Goal: Communication & Community: Ask a question

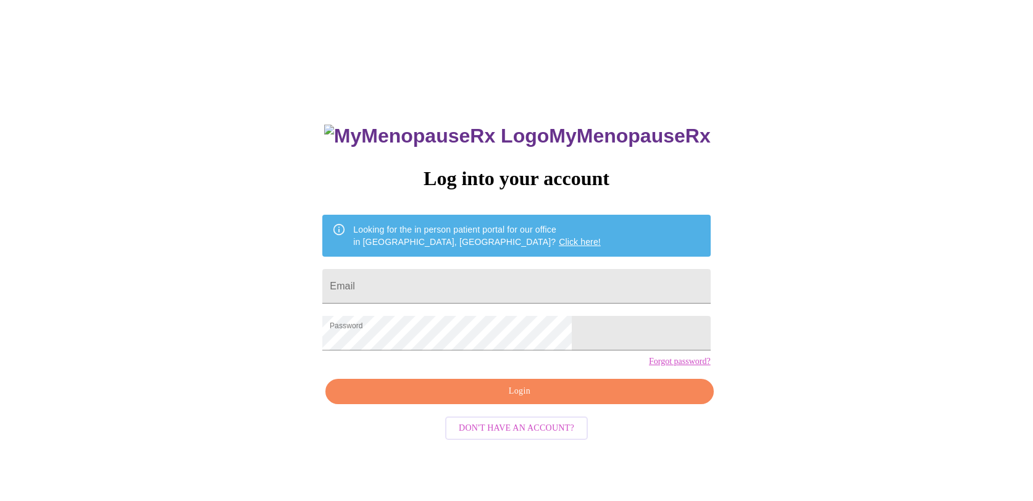
scroll to position [12, 0]
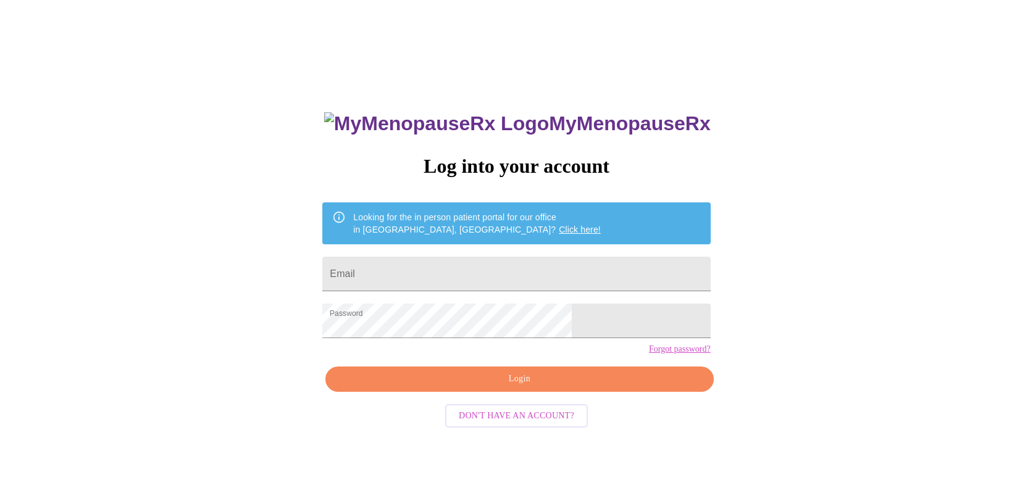
type input "[EMAIL_ADDRESS][DOMAIN_NAME]"
click at [453, 387] on span "Login" at bounding box center [518, 379] width 359 height 15
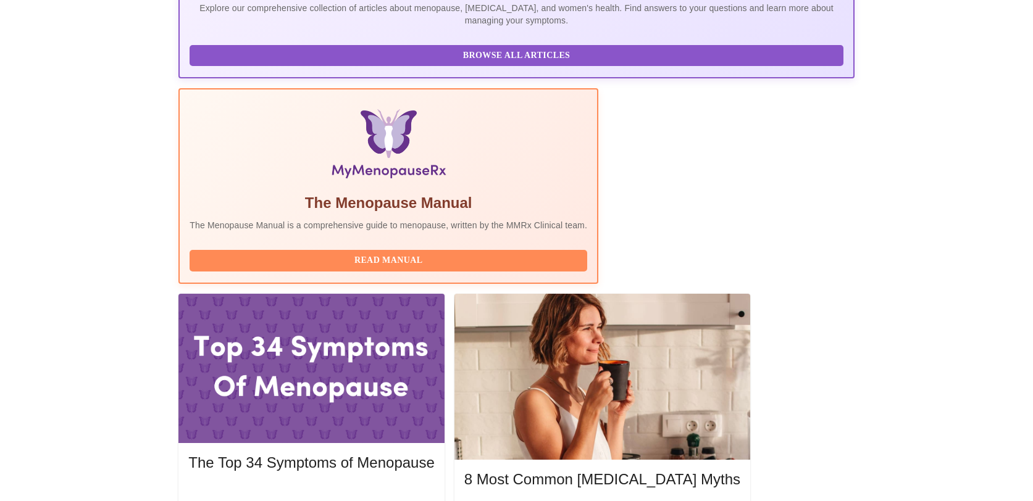
scroll to position [314, 0]
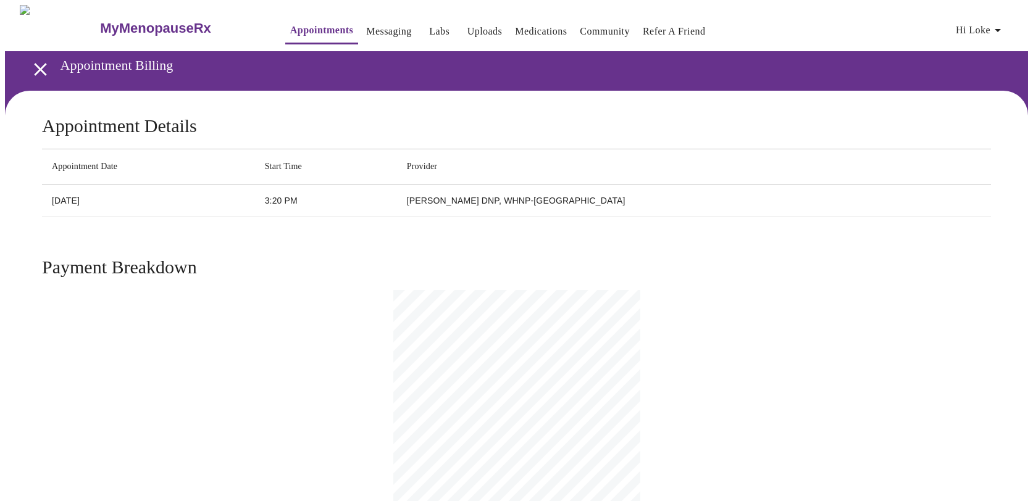
click at [975, 27] on span "Hi Loke" at bounding box center [980, 30] width 49 height 17
click at [973, 48] on li "Billing" at bounding box center [985, 48] width 57 height 22
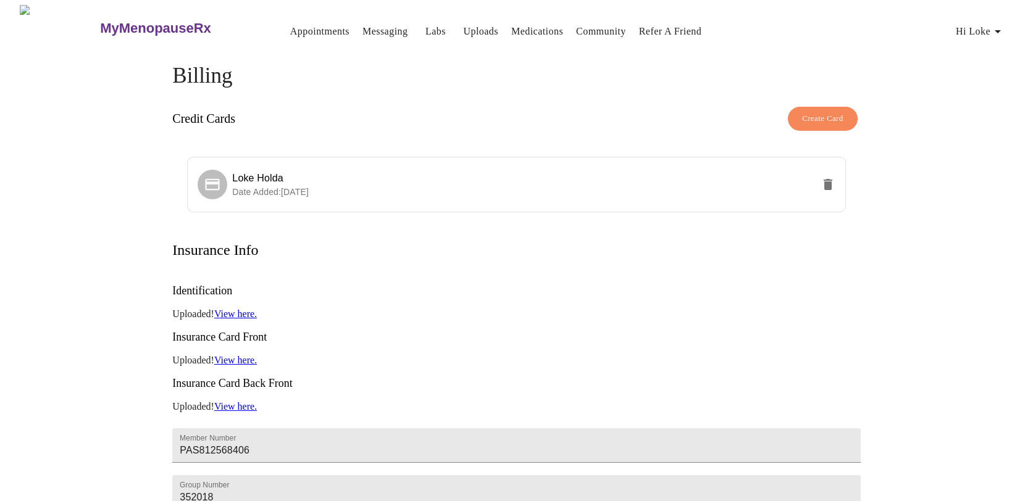
click at [1002, 24] on icon "button" at bounding box center [997, 31] width 15 height 15
click at [970, 70] on li "Invoices" at bounding box center [985, 71] width 57 height 22
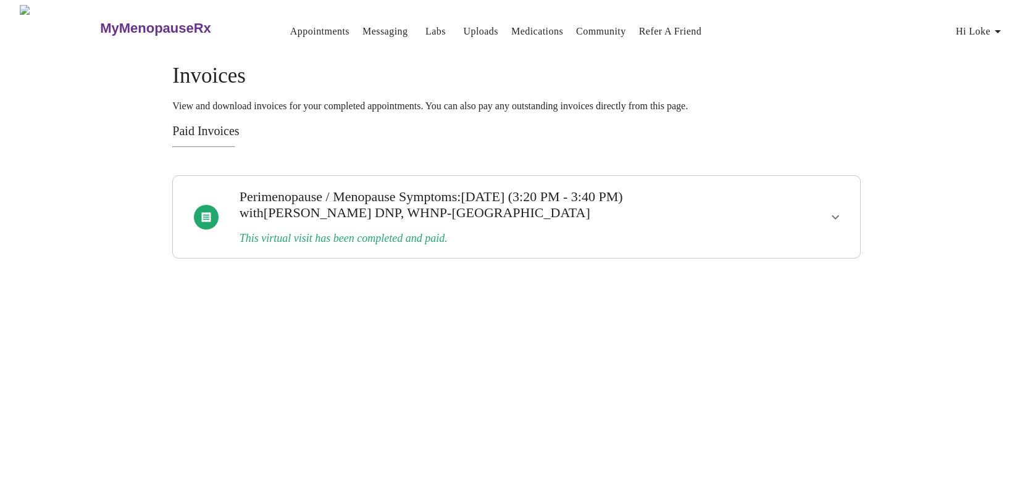
click at [838, 212] on icon "show more" at bounding box center [835, 217] width 15 height 15
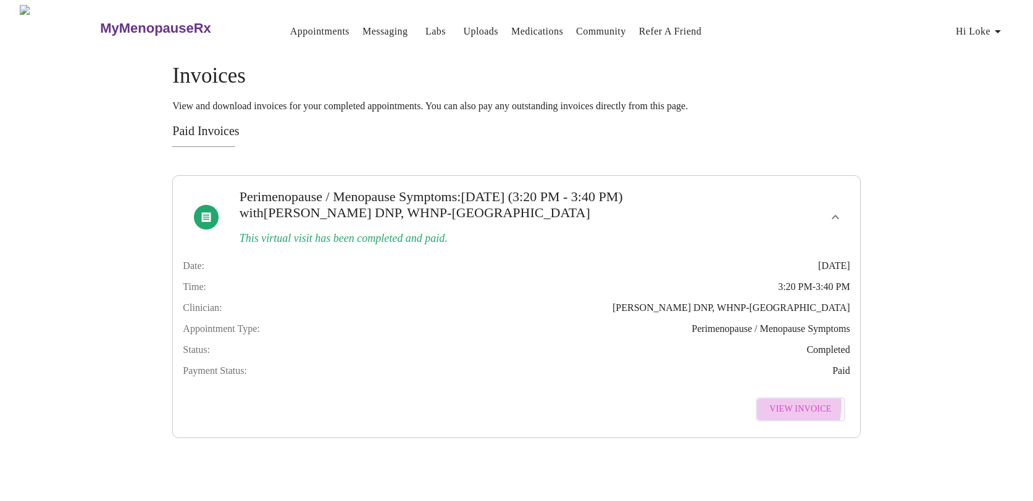
click at [782, 417] on span "View Invoice" at bounding box center [800, 409] width 62 height 15
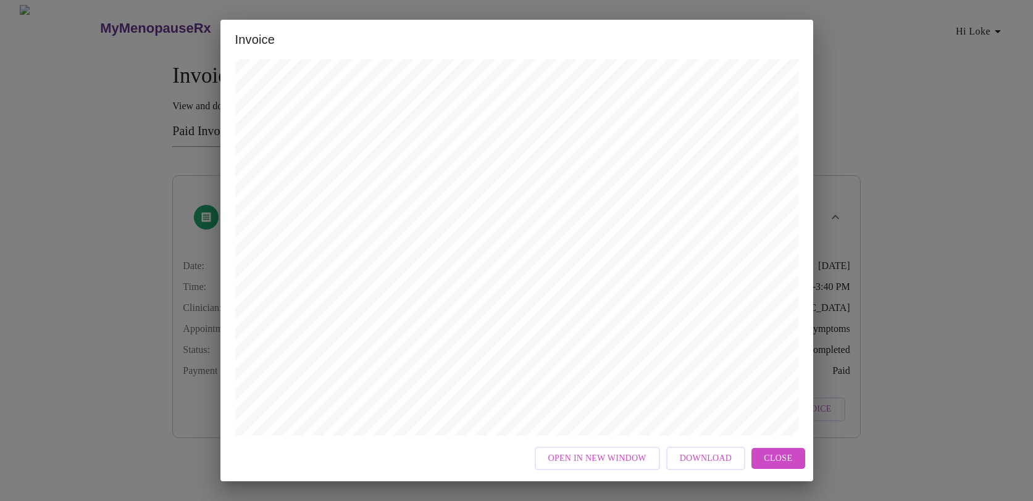
scroll to position [277, 0]
click at [773, 452] on span "Close" at bounding box center [778, 458] width 28 height 15
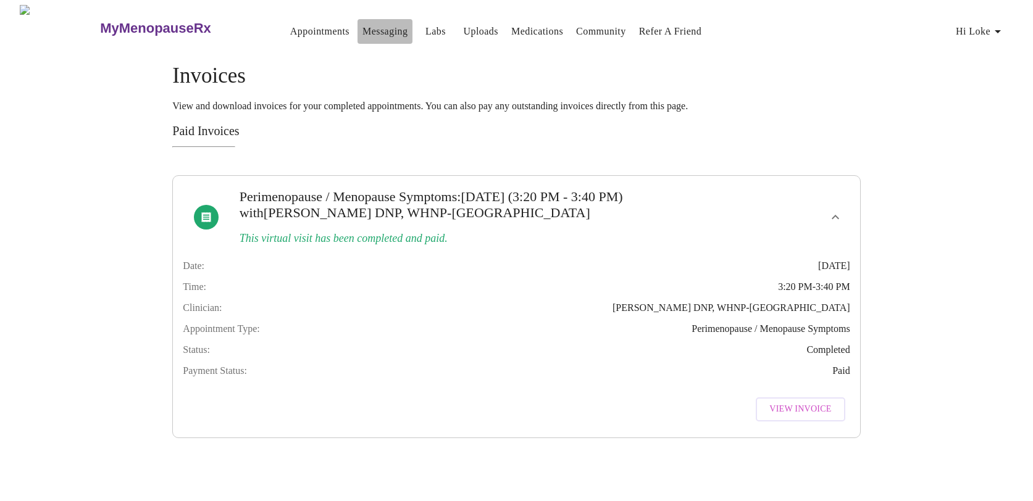
click at [362, 29] on link "Messaging" at bounding box center [384, 31] width 45 height 17
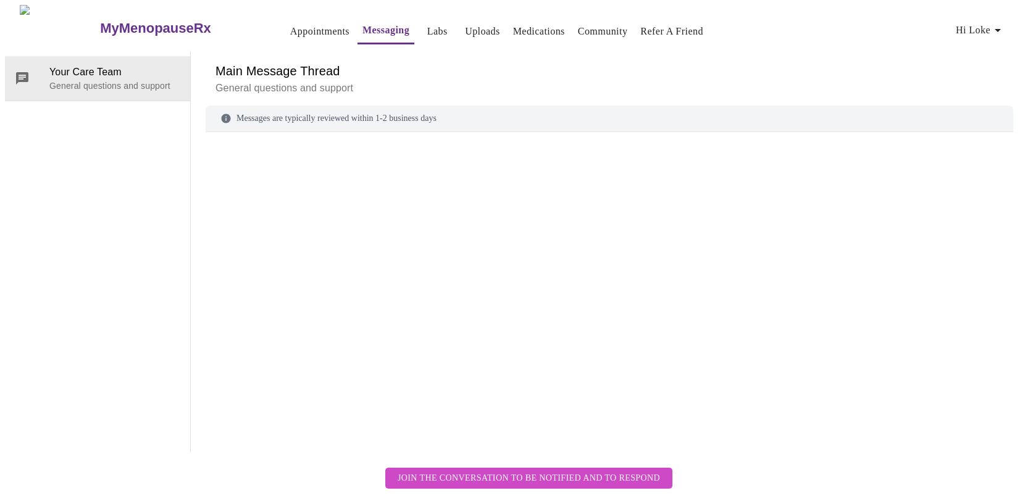
scroll to position [46, 0]
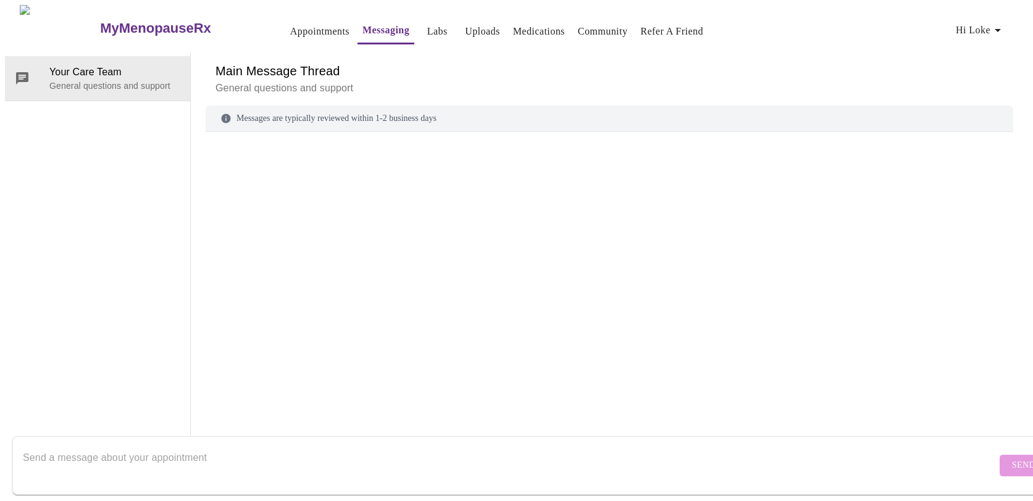
click at [148, 448] on textarea "Send a message about your appointment" at bounding box center [509, 466] width 973 height 40
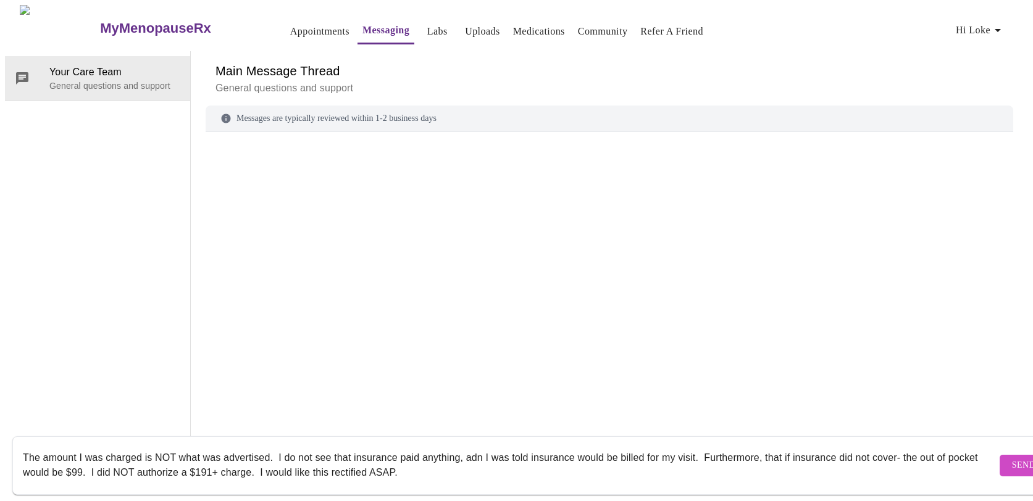
type textarea "The amount I was charged is NOT what was advertised. I do not see that insuranc…"
click at [999, 456] on button "Send" at bounding box center [1023, 466] width 48 height 22
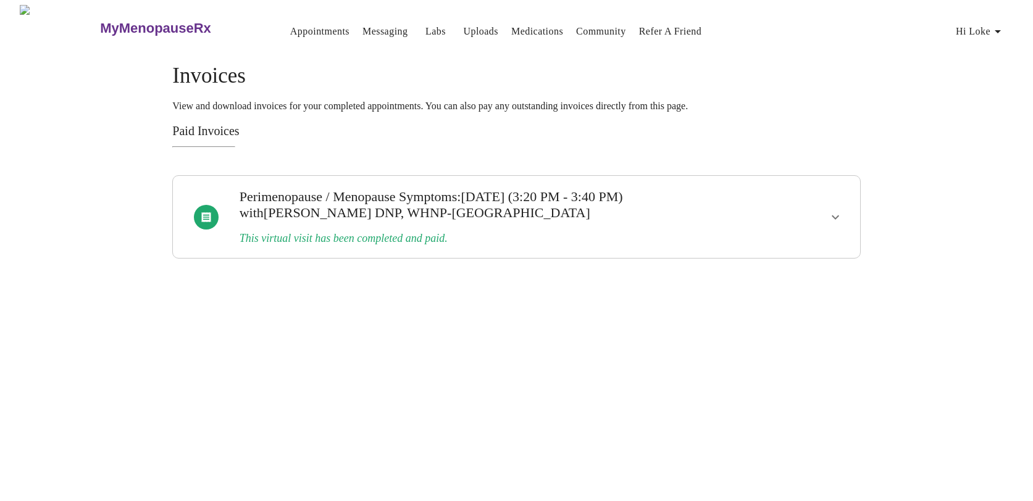
click at [583, 29] on link "Community" at bounding box center [601, 31] width 50 height 17
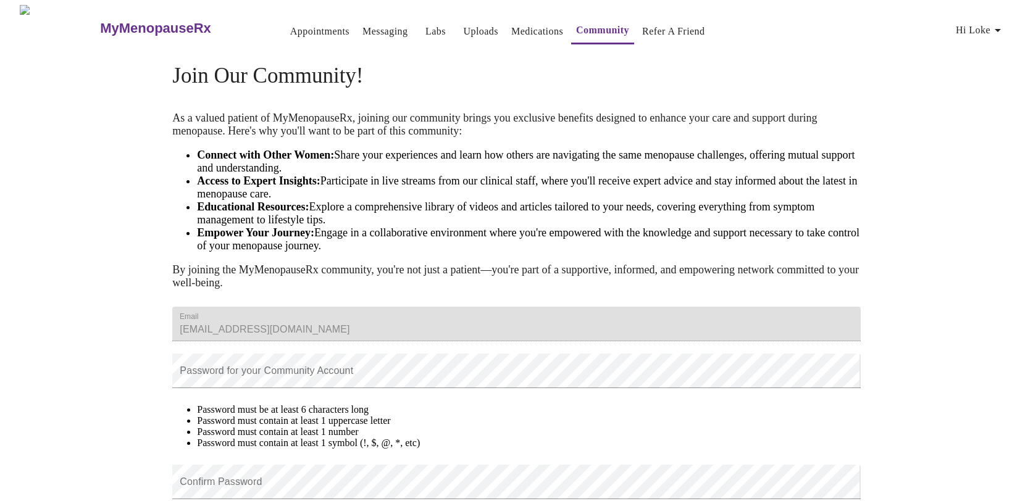
click at [463, 24] on link "Uploads" at bounding box center [480, 31] width 35 height 17
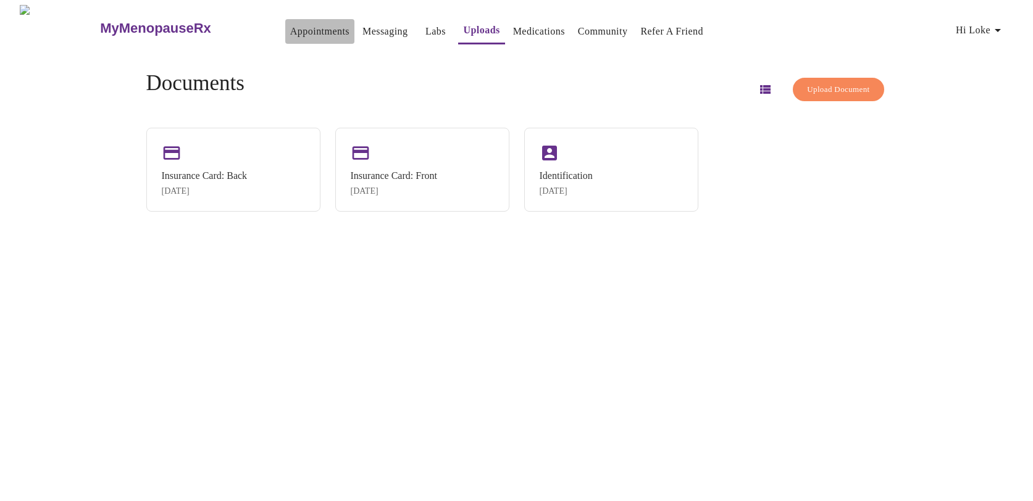
click at [296, 24] on link "Appointments" at bounding box center [319, 31] width 59 height 17
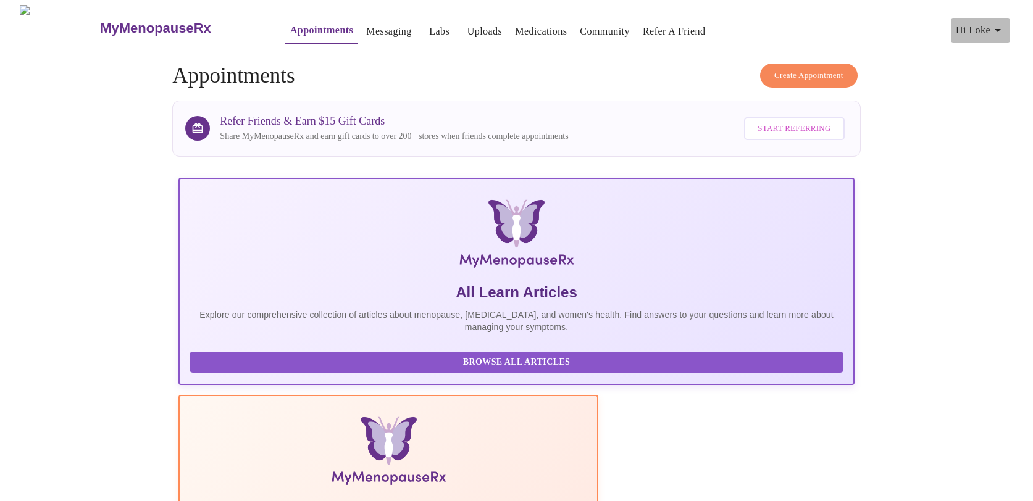
click at [981, 32] on span "Hi Loke" at bounding box center [980, 30] width 49 height 17
click at [974, 23] on li "Settings" at bounding box center [985, 26] width 57 height 22
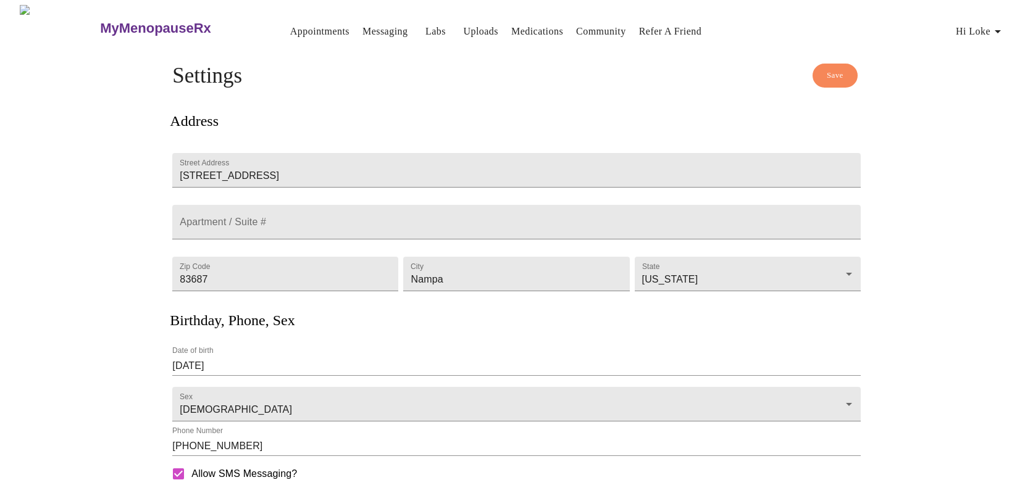
click at [136, 20] on h3 "MyMenopauseRx" at bounding box center [155, 28] width 111 height 16
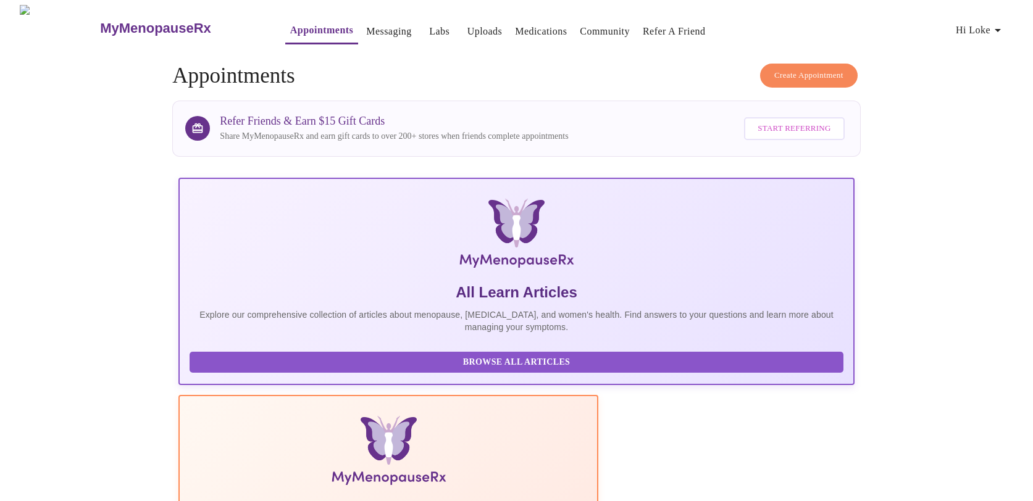
click at [366, 28] on link "Messaging" at bounding box center [388, 31] width 45 height 17
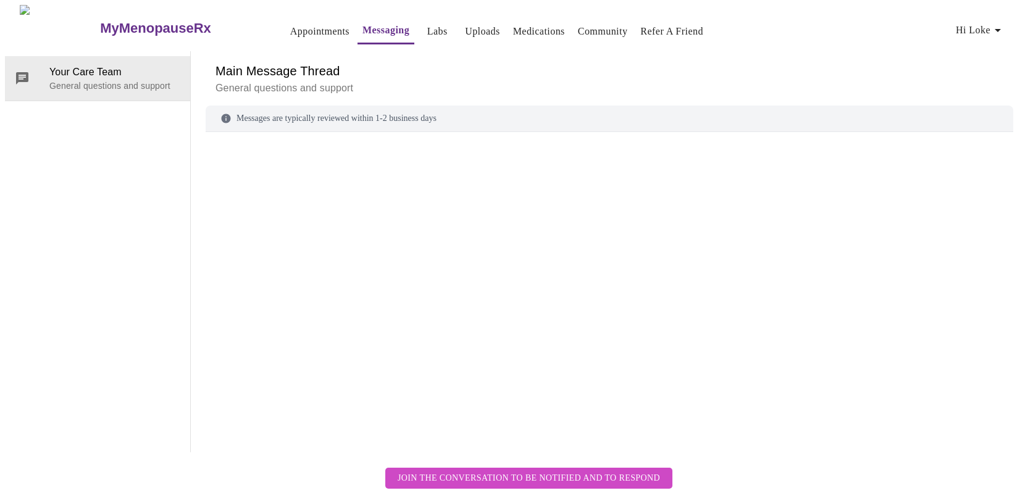
scroll to position [46, 0]
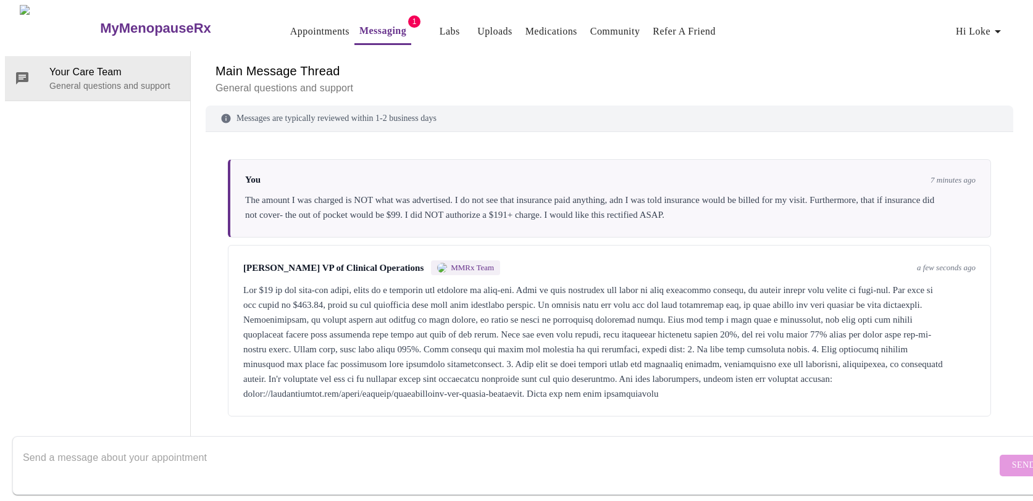
click at [398, 399] on div "Messages are typically reviewed within 1-2 business days You 7 minutes ago The …" at bounding box center [609, 279] width 807 height 347
click at [220, 442] on div at bounding box center [509, 466] width 973 height 48
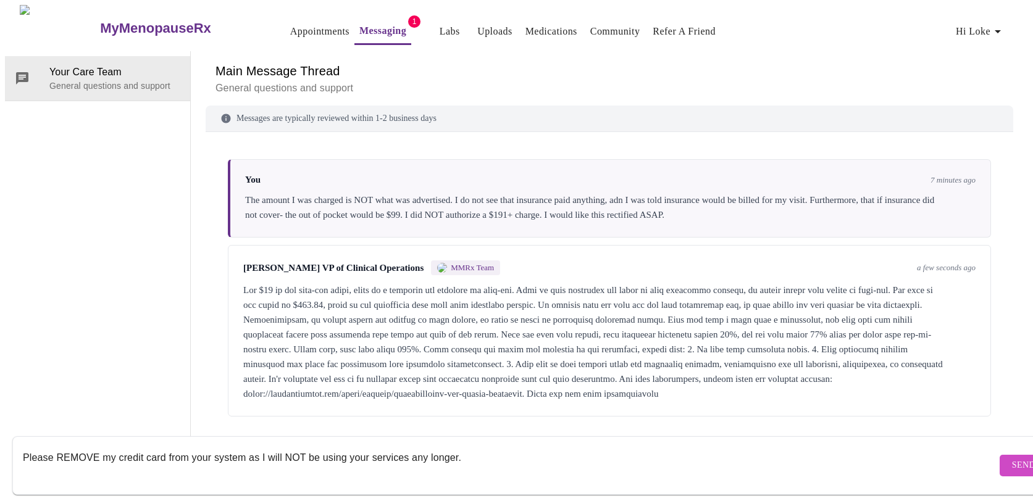
type textarea "Please REMOVE my credit card from your system as I will NOT be using your servi…"
click at [1012, 458] on span "Send" at bounding box center [1023, 465] width 23 height 15
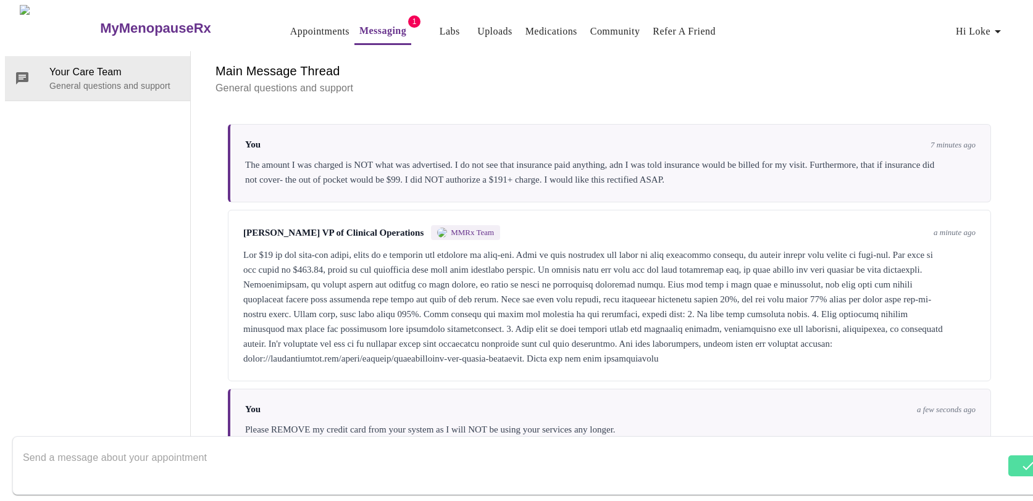
scroll to position [60, 0]
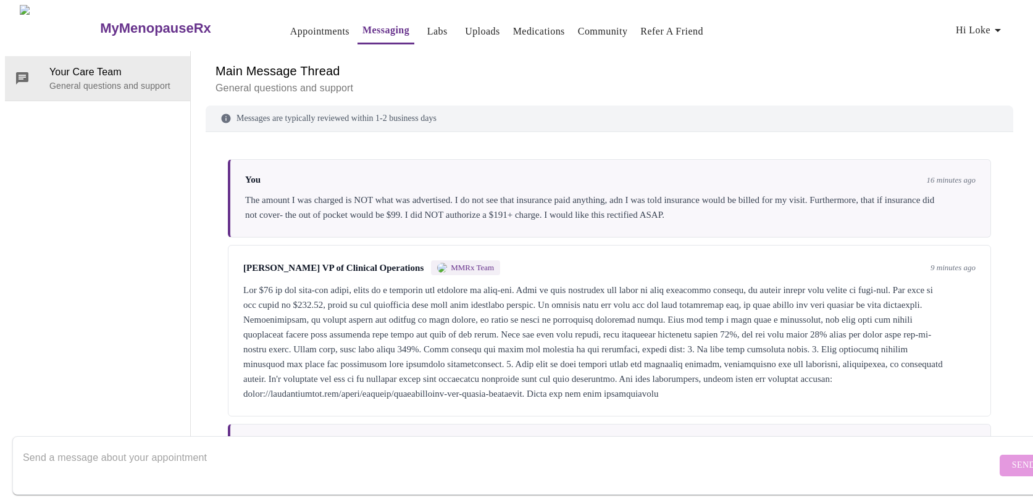
scroll to position [60, 0]
